Goal: Information Seeking & Learning: Learn about a topic

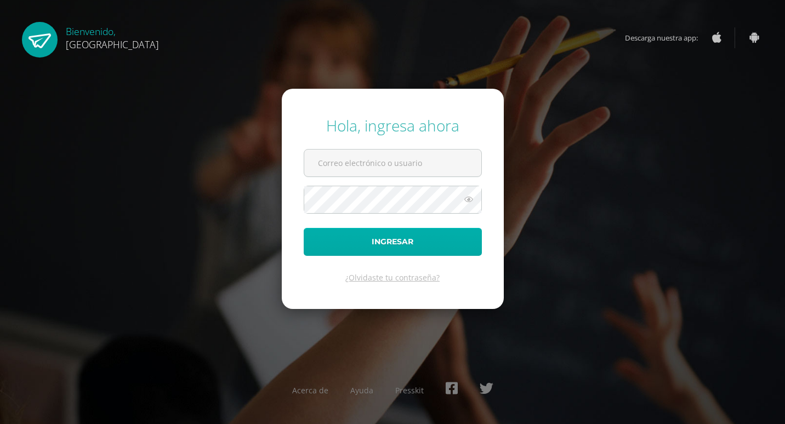
type input "[EMAIL_ADDRESS][DOMAIN_NAME]"
click at [412, 240] on button "Ingresar" at bounding box center [393, 242] width 178 height 28
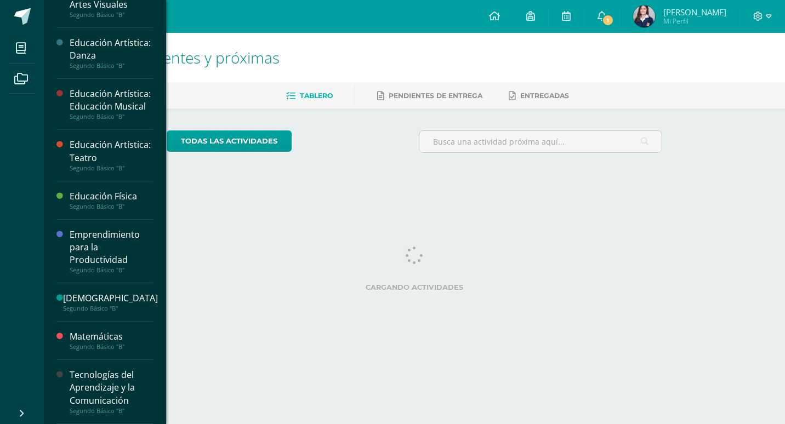
scroll to position [444, 0]
click at [99, 381] on div "Tecnologías del Aprendizaje y la Comunicación" at bounding box center [111, 388] width 83 height 38
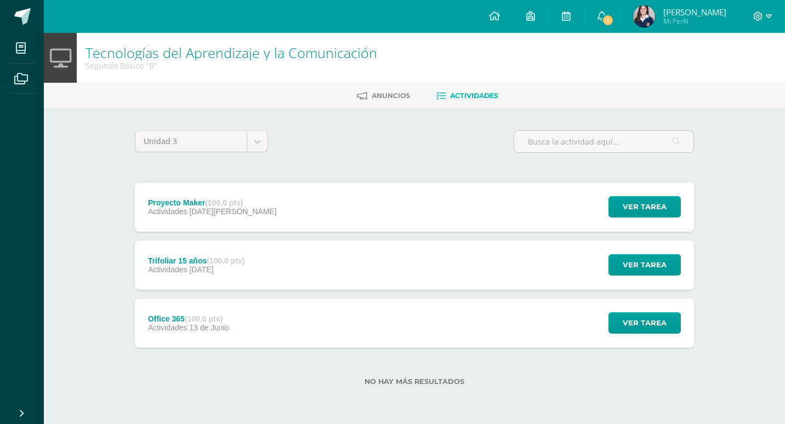
click at [247, 213] on div "Proyecto Maker (100.0 pts) Actividades 12 de Agosto" at bounding box center [212, 206] width 155 height 49
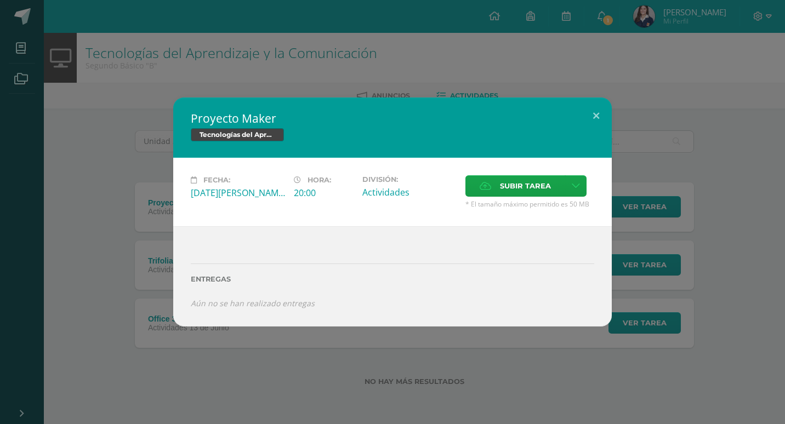
click at [349, 358] on div "Proyecto Maker Tecnologías del Aprendizaje y la Comunicación Fecha: Martes 12 d…" at bounding box center [392, 212] width 785 height 424
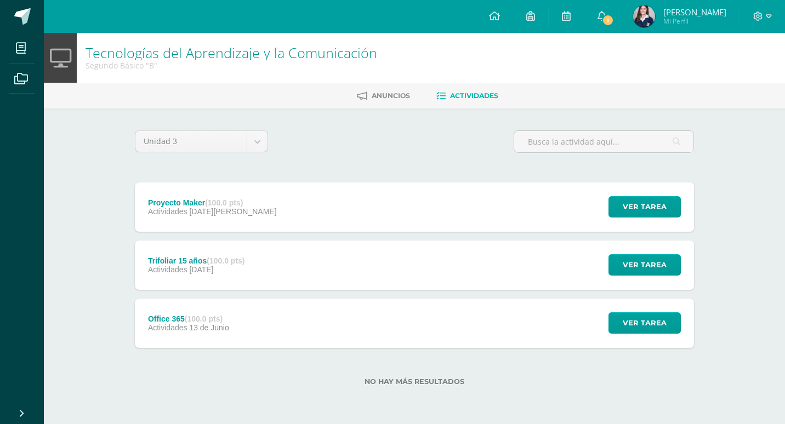
click at [323, 275] on div "Trifoliar 15 años (100.0 pts) Actividades 15 de Julio Ver tarea Trifoliar 15 añ…" at bounding box center [414, 265] width 559 height 49
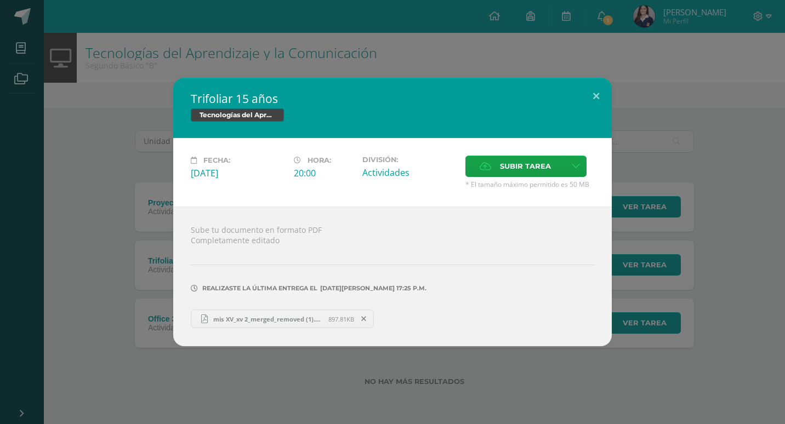
click at [343, 376] on div "Trifoliar 15 años Tecnologías del Aprendizaje y la Comunicación Fecha: Martes 1…" at bounding box center [392, 212] width 785 height 424
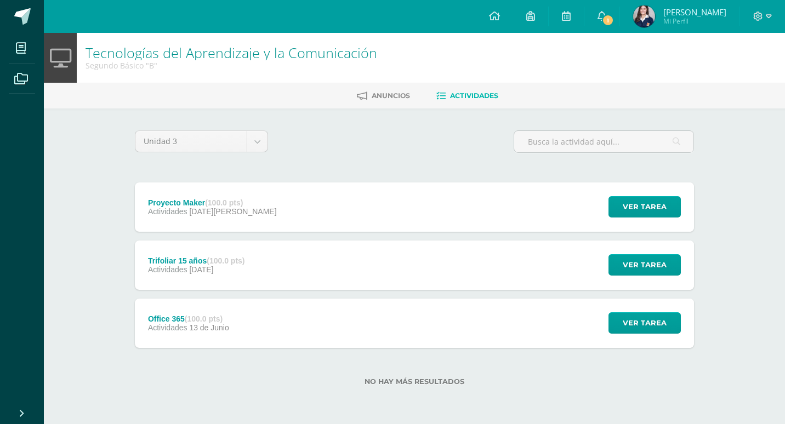
click at [327, 327] on div "Office 365 (100.0 pts) Actividades 13 de Junio Ver tarea Office 365 Tecnologías…" at bounding box center [414, 323] width 559 height 49
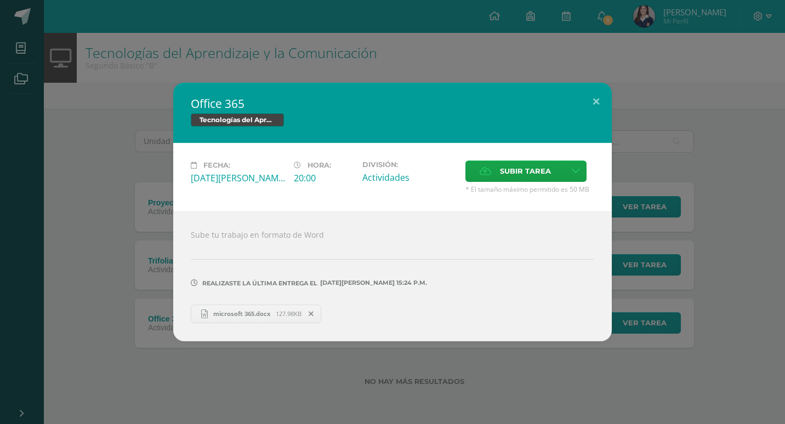
click at [313, 372] on div "Office 365 Tecnologías del Aprendizaje y la Comunicación Fecha: Viernes 13 de J…" at bounding box center [392, 212] width 785 height 424
